Goal: Task Accomplishment & Management: Complete application form

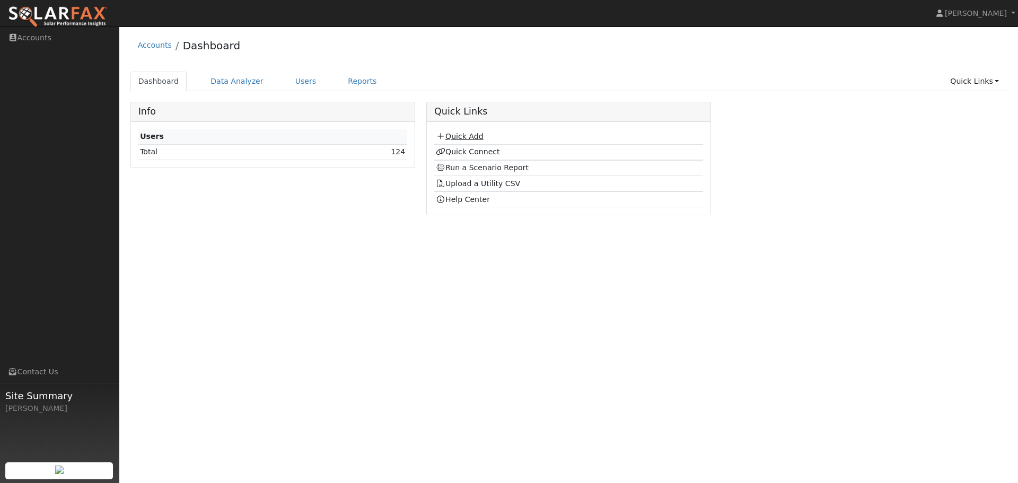
click at [469, 136] on link "Quick Add" at bounding box center [459, 136] width 47 height 8
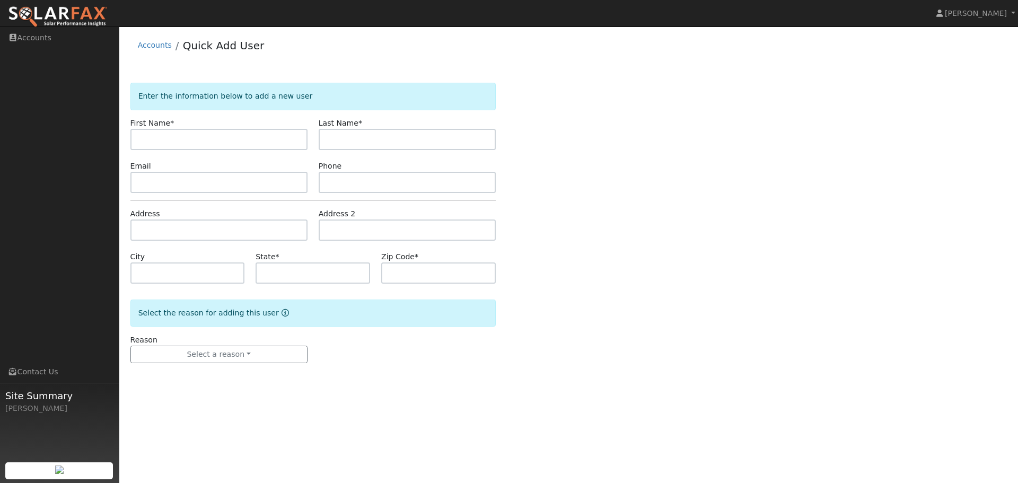
click at [231, 137] on input "text" at bounding box center [218, 139] width 177 height 21
type input "[DEMOGRAPHIC_DATA]"
type input "[PERSON_NAME]"
click at [186, 185] on input "text" at bounding box center [218, 182] width 177 height 21
paste input "eguirguis@live.com"
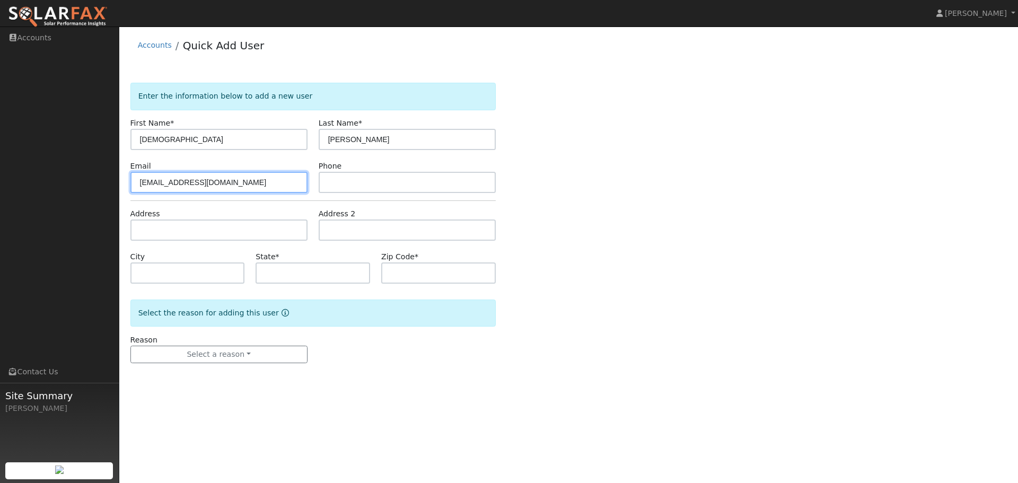
type input "eguirguis@live.com"
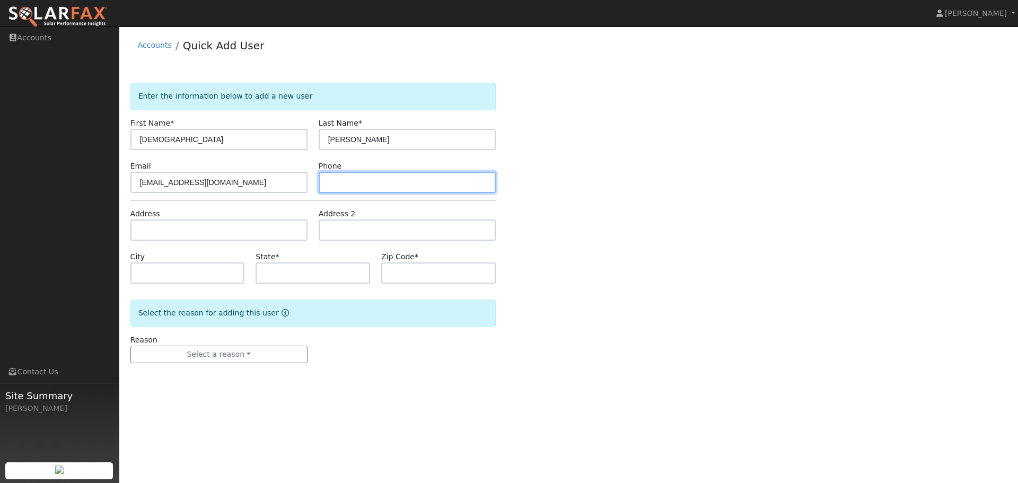
click at [368, 185] on input "text" at bounding box center [407, 182] width 177 height 21
click at [349, 182] on input "text" at bounding box center [407, 182] width 177 height 21
paste input "(925) 567-4736"
type input "(925) 567-4736"
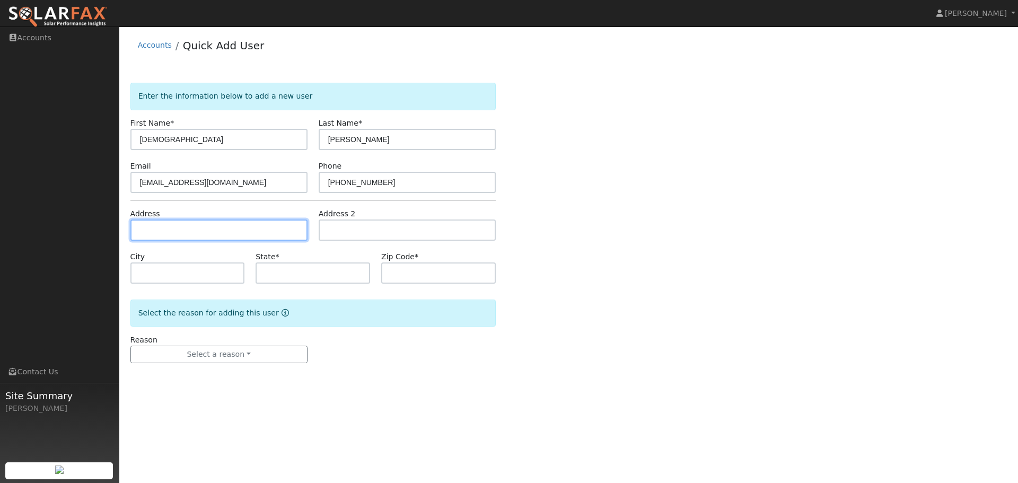
click at [223, 231] on input "text" at bounding box center [218, 230] width 177 height 21
paste input "100 Laredo Ct , San Ramon 94583"
type input "100 Laredo Court"
type input "San Ramon"
type input "CA"
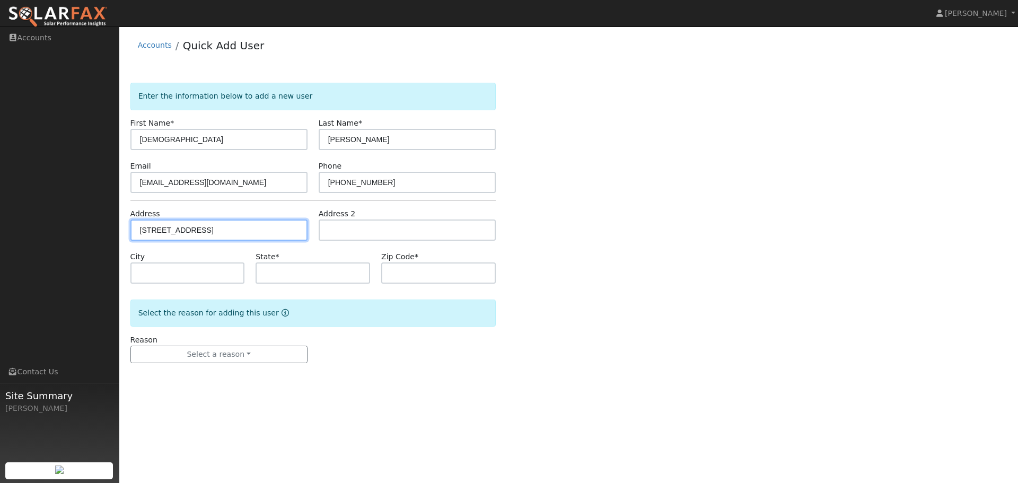
type input "94583"
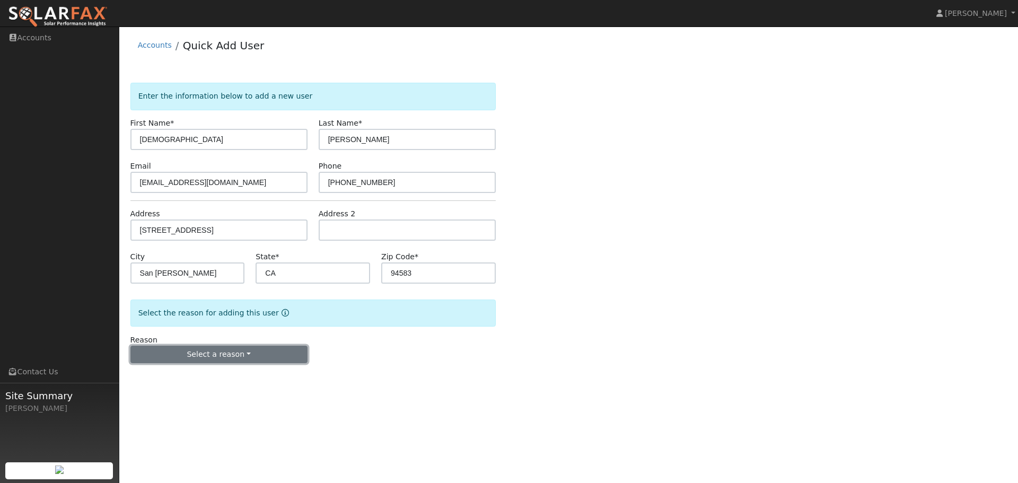
click at [238, 355] on button "Select a reason" at bounding box center [218, 355] width 177 height 18
click at [212, 396] on link "New customer adding solar" at bounding box center [189, 391] width 117 height 15
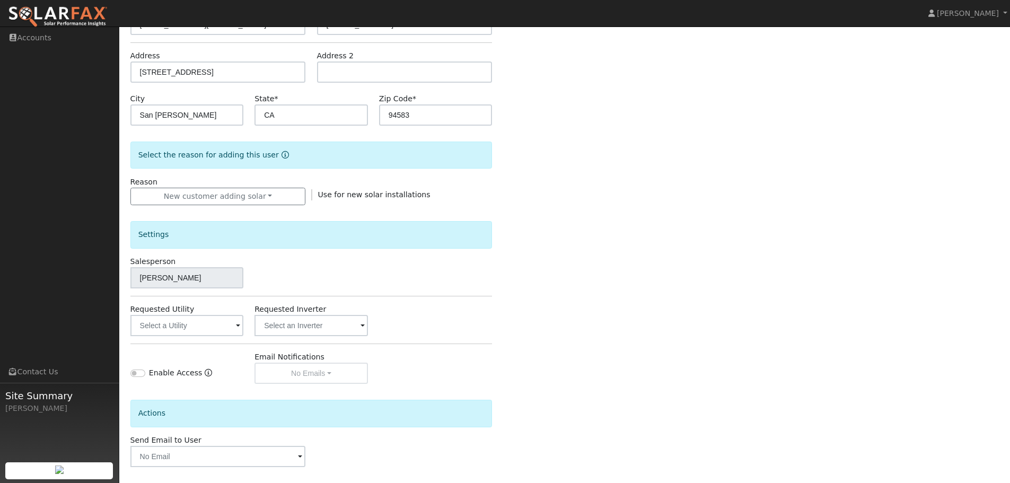
scroll to position [159, 0]
click at [195, 320] on input "text" at bounding box center [186, 324] width 113 height 21
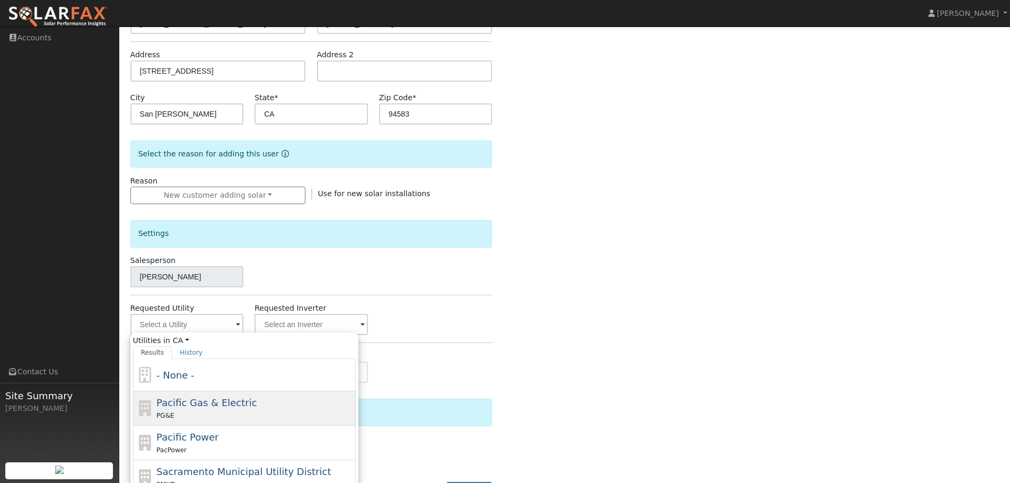
click at [209, 403] on span "Pacific Gas & Electric" at bounding box center [206, 402] width 100 height 11
type input "Pacific Gas & Electric"
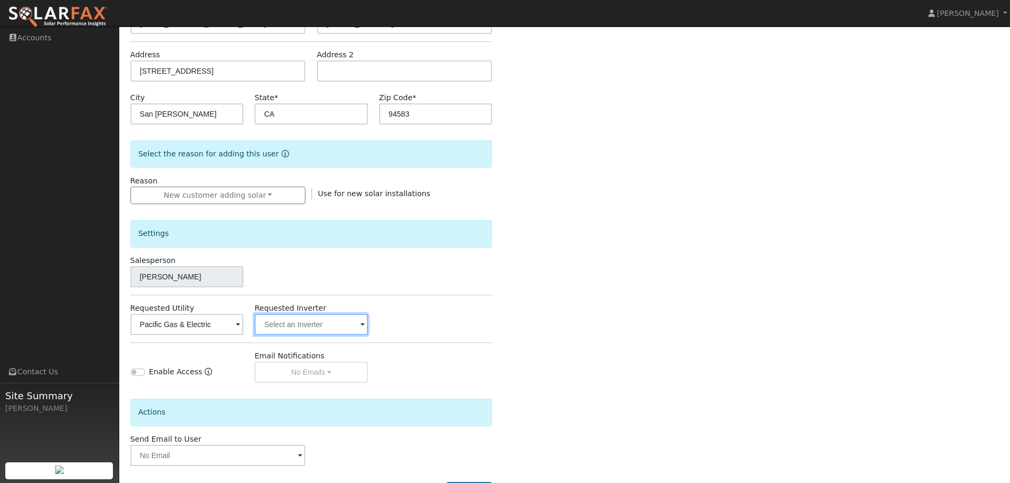
click at [310, 332] on input "text" at bounding box center [311, 324] width 113 height 21
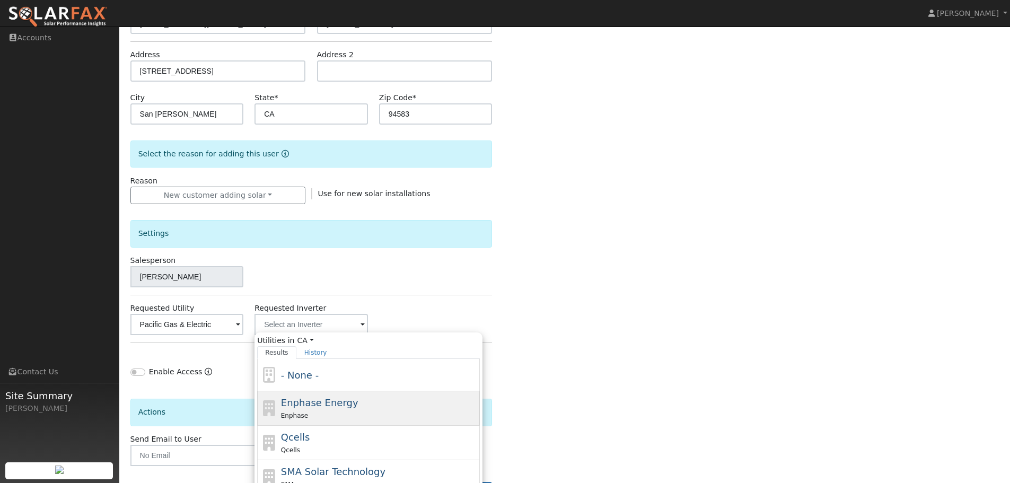
click at [361, 403] on div "Enphase Energy Enphase" at bounding box center [379, 408] width 197 height 25
type input "Enphase Energy"
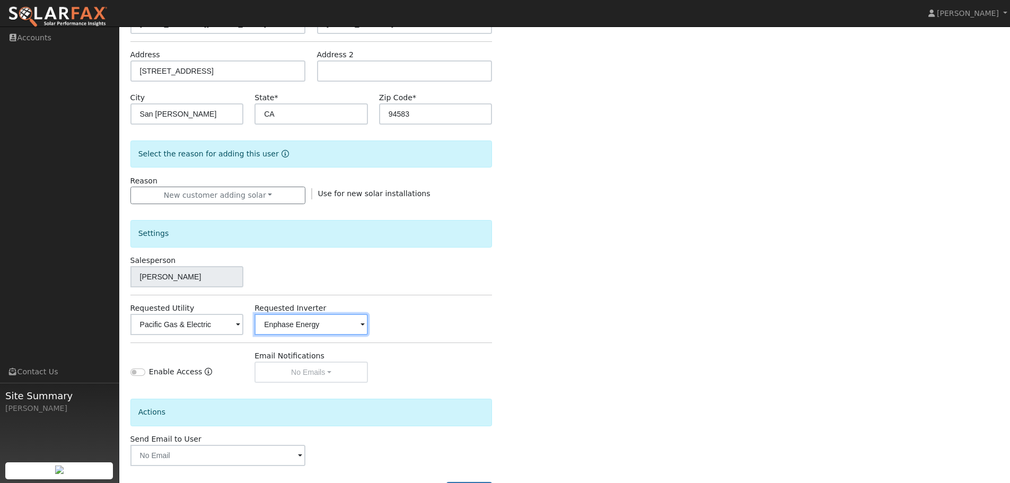
click at [339, 325] on input "Enphase Energy" at bounding box center [311, 324] width 113 height 21
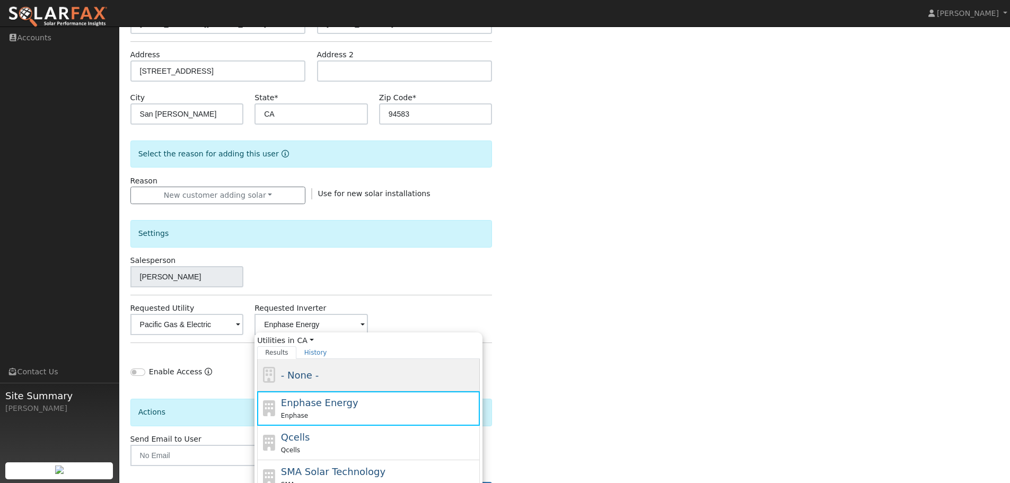
click at [326, 367] on div "- None -" at bounding box center [368, 375] width 223 height 32
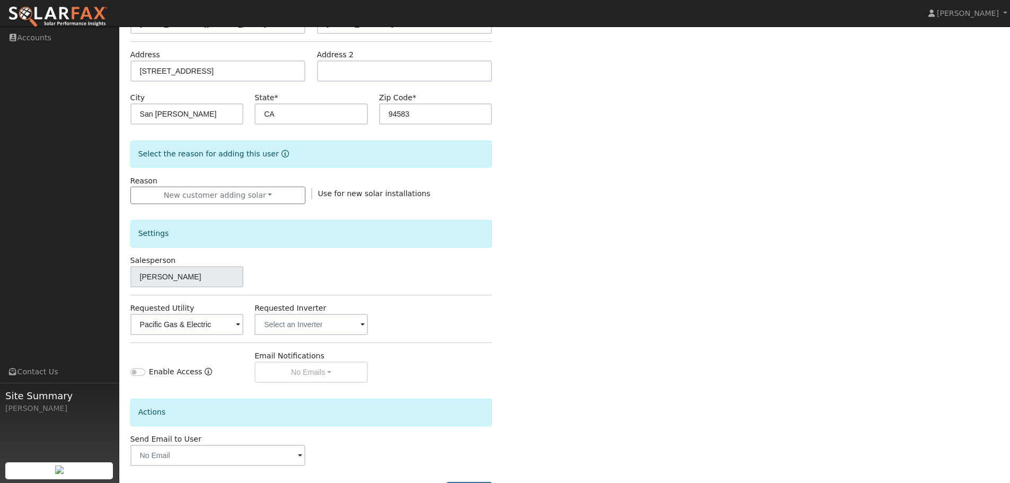
click at [524, 272] on div "Enter the information below to add a new user First Name * Ehab Last Name * Gui…" at bounding box center [564, 222] width 869 height 597
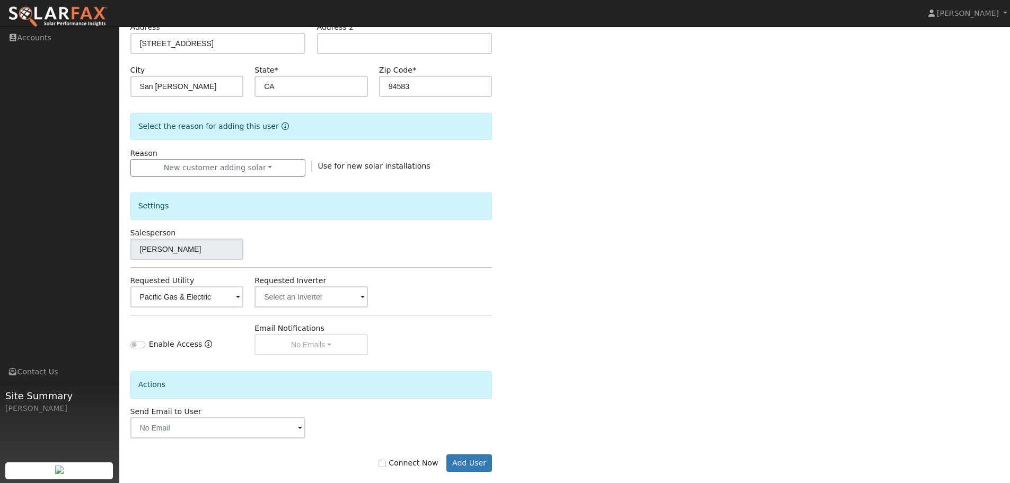
scroll to position [202, 0]
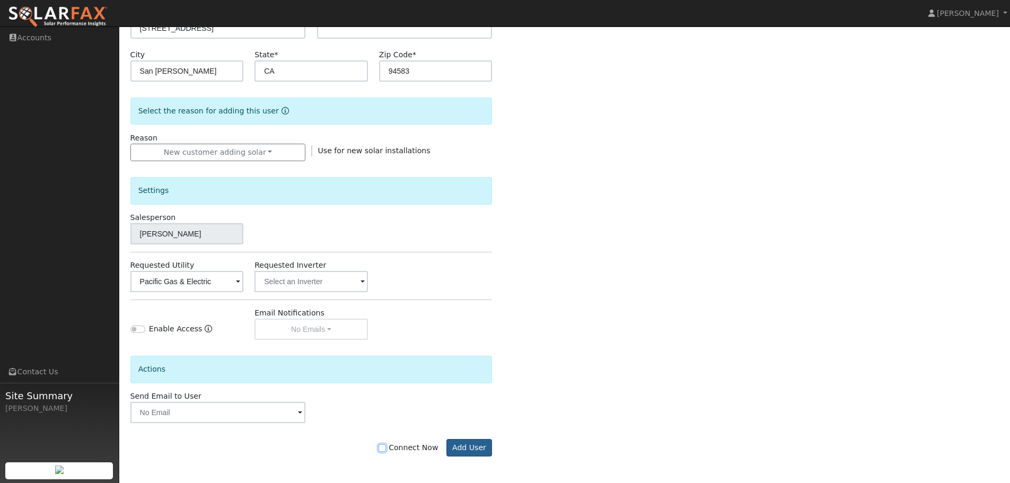
drag, startPoint x: 391, startPoint y: 447, endPoint x: 467, endPoint y: 443, distance: 76.5
click at [386, 447] on input "Connect Now" at bounding box center [382, 447] width 7 height 7
checkbox input "true"
click at [467, 447] on button "Add User" at bounding box center [470, 448] width 46 height 18
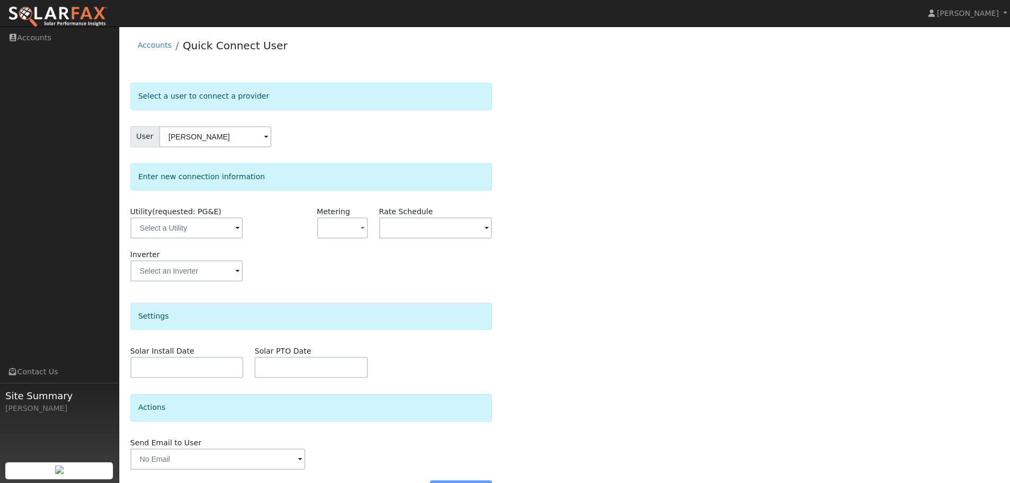
click at [535, 139] on div "Select a user to connect a provider User Ehab Guirguis Account Default Account …" at bounding box center [564, 296] width 869 height 426
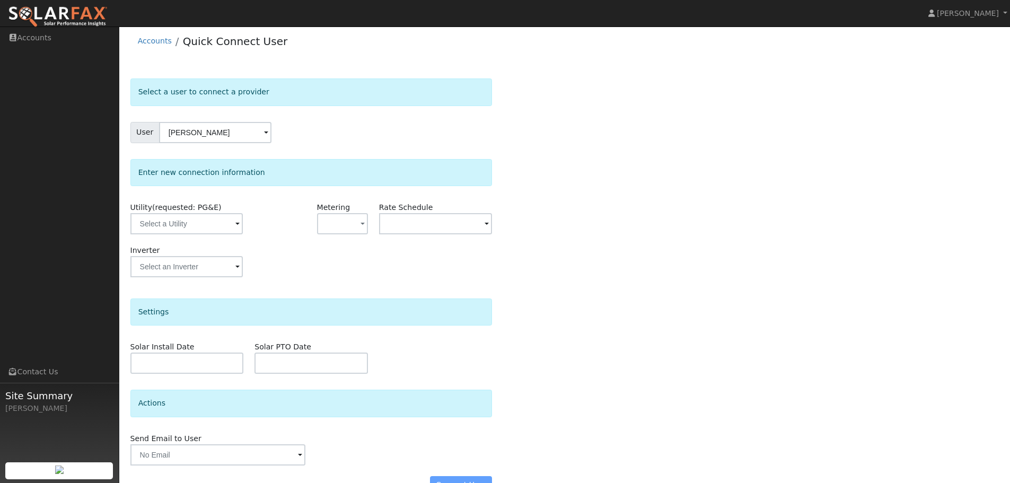
scroll to position [31, 0]
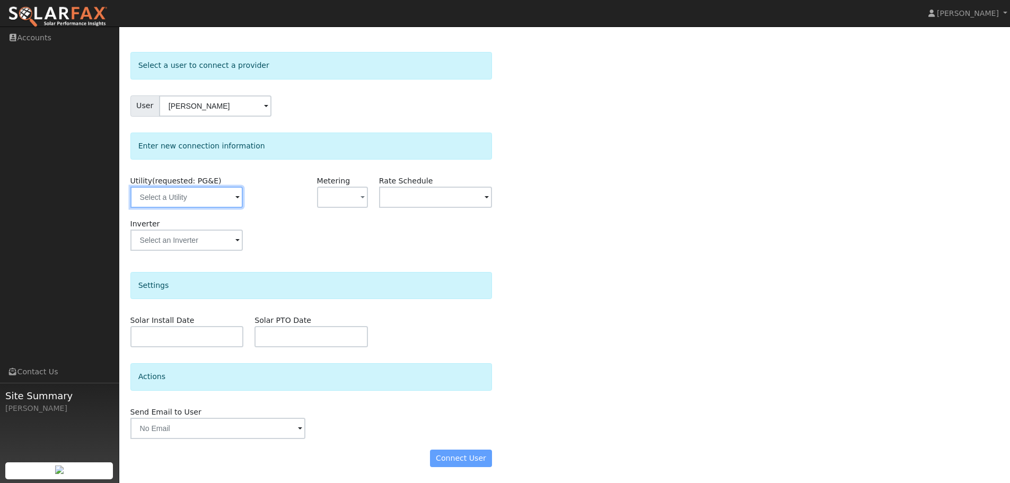
click at [216, 200] on input "text" at bounding box center [186, 197] width 112 height 21
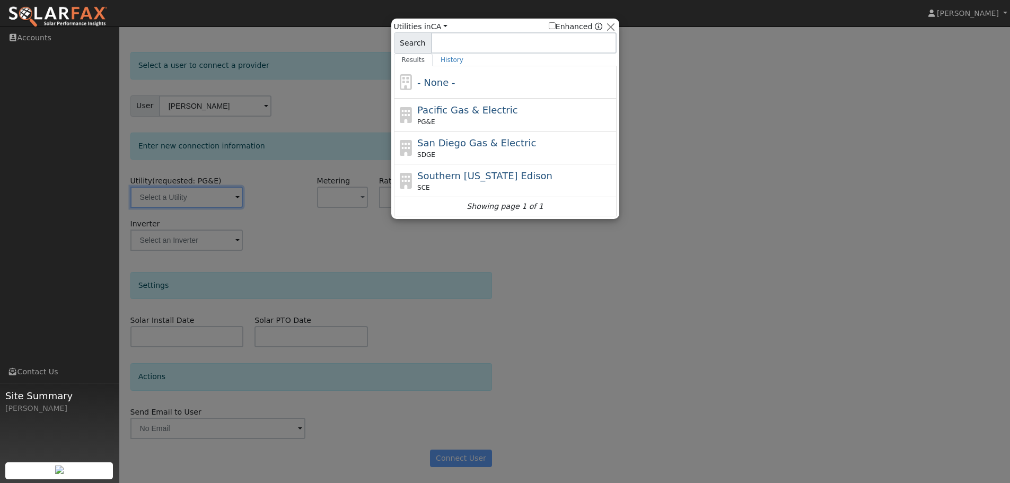
drag, startPoint x: 444, startPoint y: 119, endPoint x: 448, endPoint y: 108, distance: 11.9
click at [444, 118] on div "PG&E" at bounding box center [515, 122] width 197 height 10
type input "PG&E"
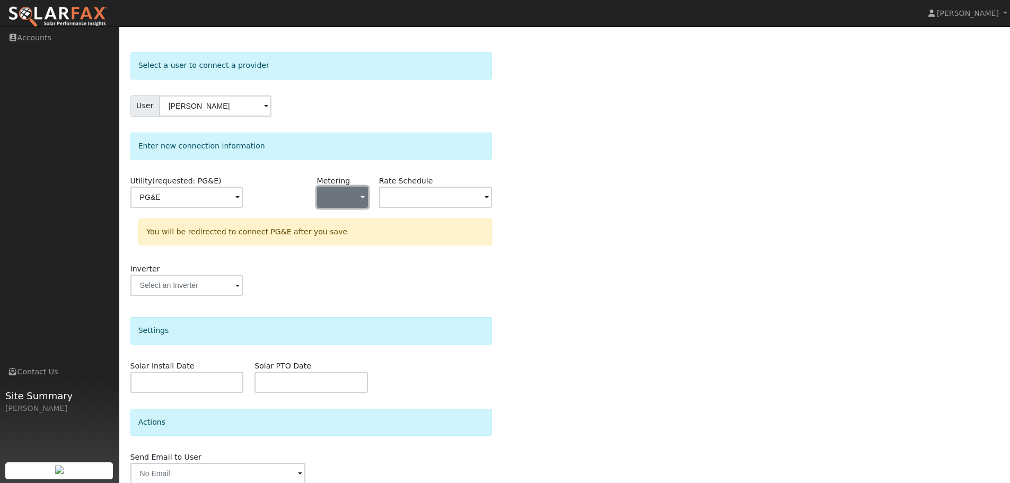
click at [349, 197] on button "button" at bounding box center [342, 197] width 51 height 21
click at [360, 235] on link "NEM" at bounding box center [355, 235] width 74 height 15
click at [434, 196] on input "text" at bounding box center [435, 197] width 113 height 21
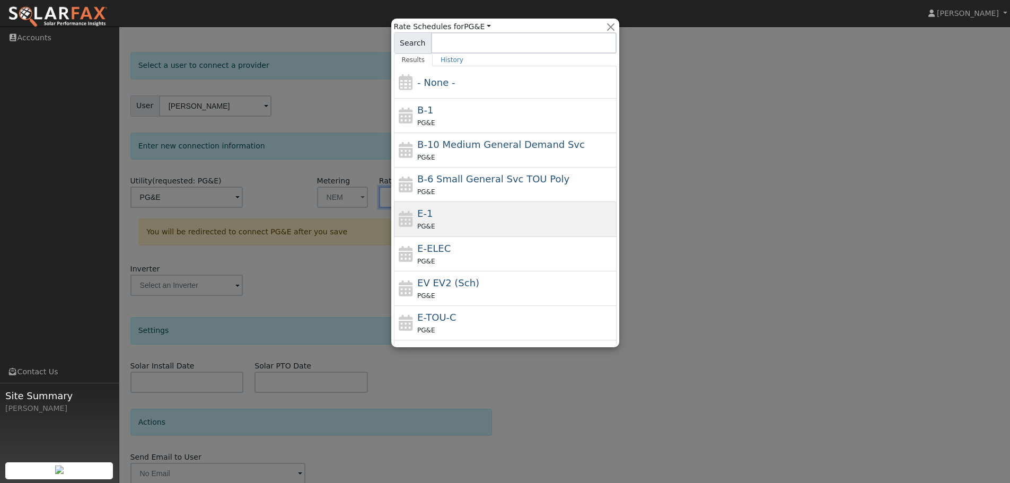
click at [426, 223] on span "PG&E" at bounding box center [426, 226] width 18 height 7
type input "E-1"
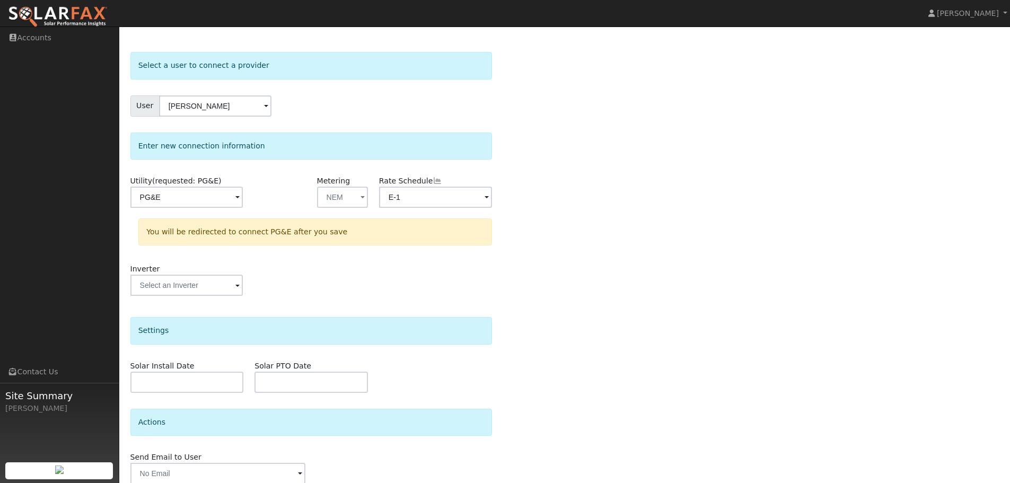
click at [548, 159] on div "Select a user to connect a provider User Ehab Guirguis Account Default Account …" at bounding box center [564, 287] width 869 height 471
click at [229, 285] on input "text" at bounding box center [186, 285] width 112 height 21
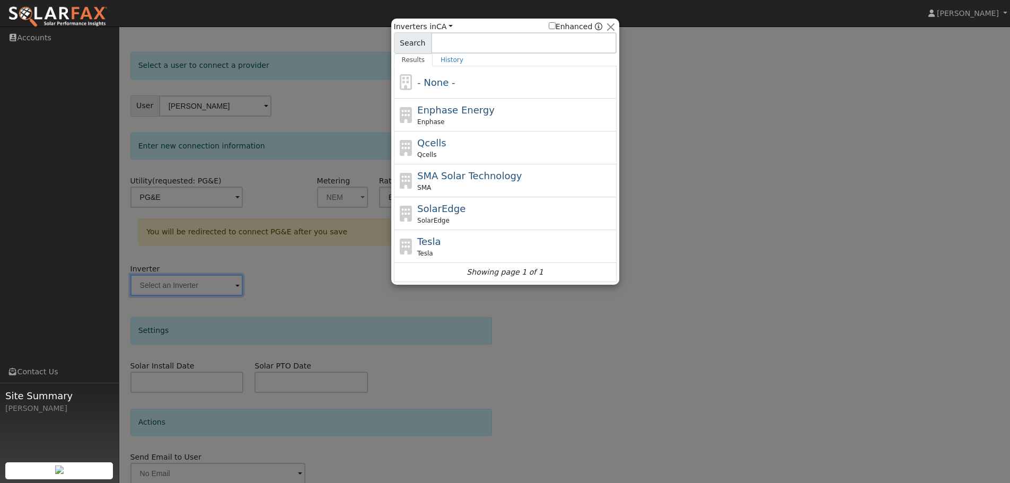
click at [692, 110] on div at bounding box center [505, 241] width 1010 height 483
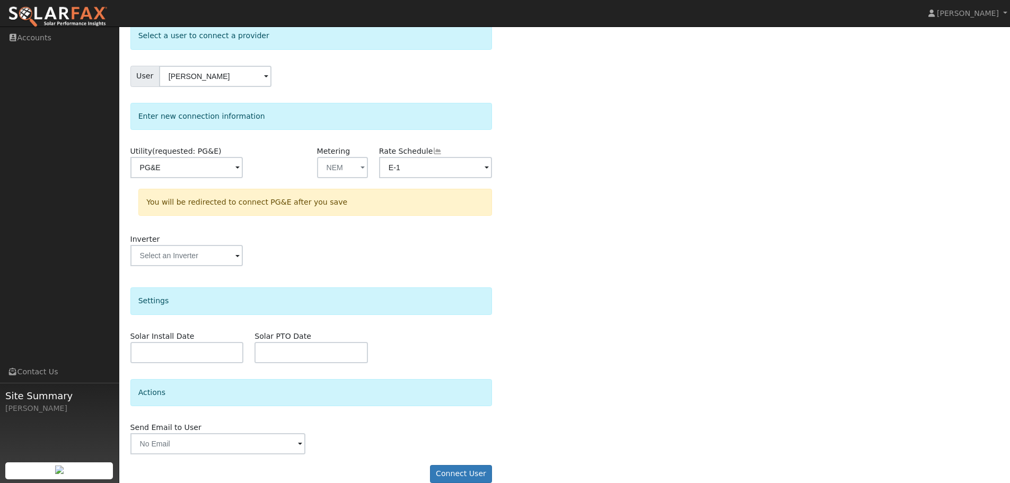
scroll to position [76, 0]
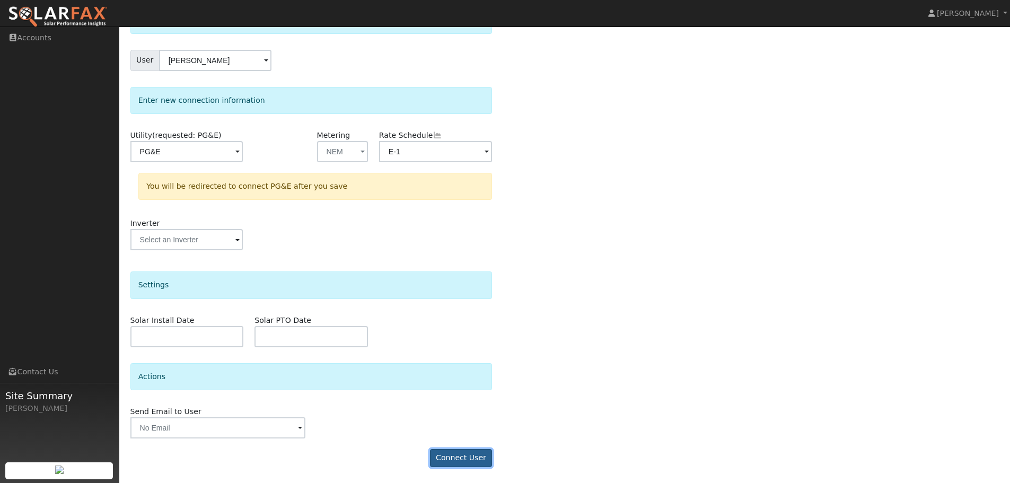
click at [462, 459] on button "Connect User" at bounding box center [461, 458] width 63 height 18
